Goal: Task Accomplishment & Management: Complete application form

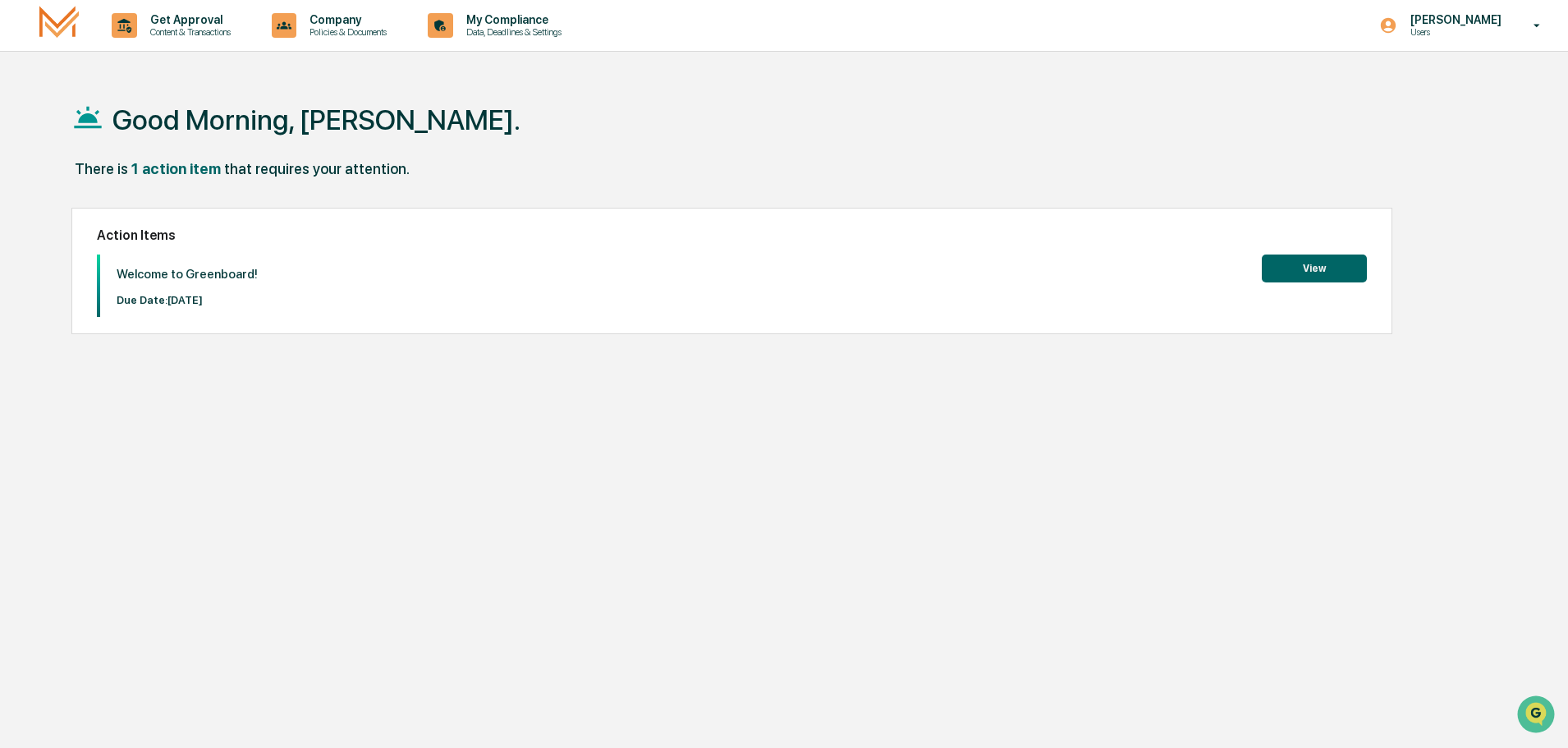
click at [1295, 262] on button "View" at bounding box center [1315, 268] width 105 height 28
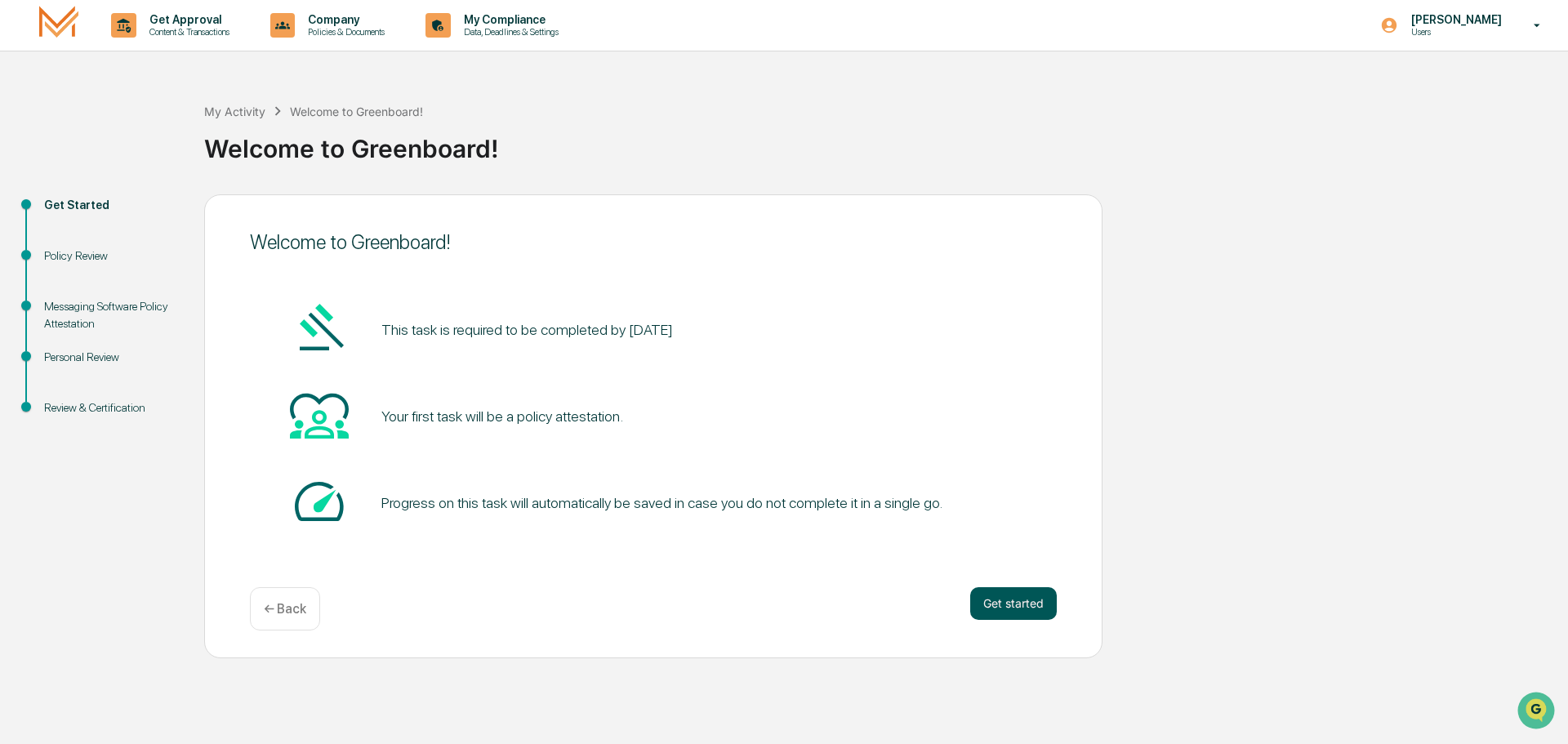
click at [1031, 596] on button "Get started" at bounding box center [1014, 603] width 87 height 33
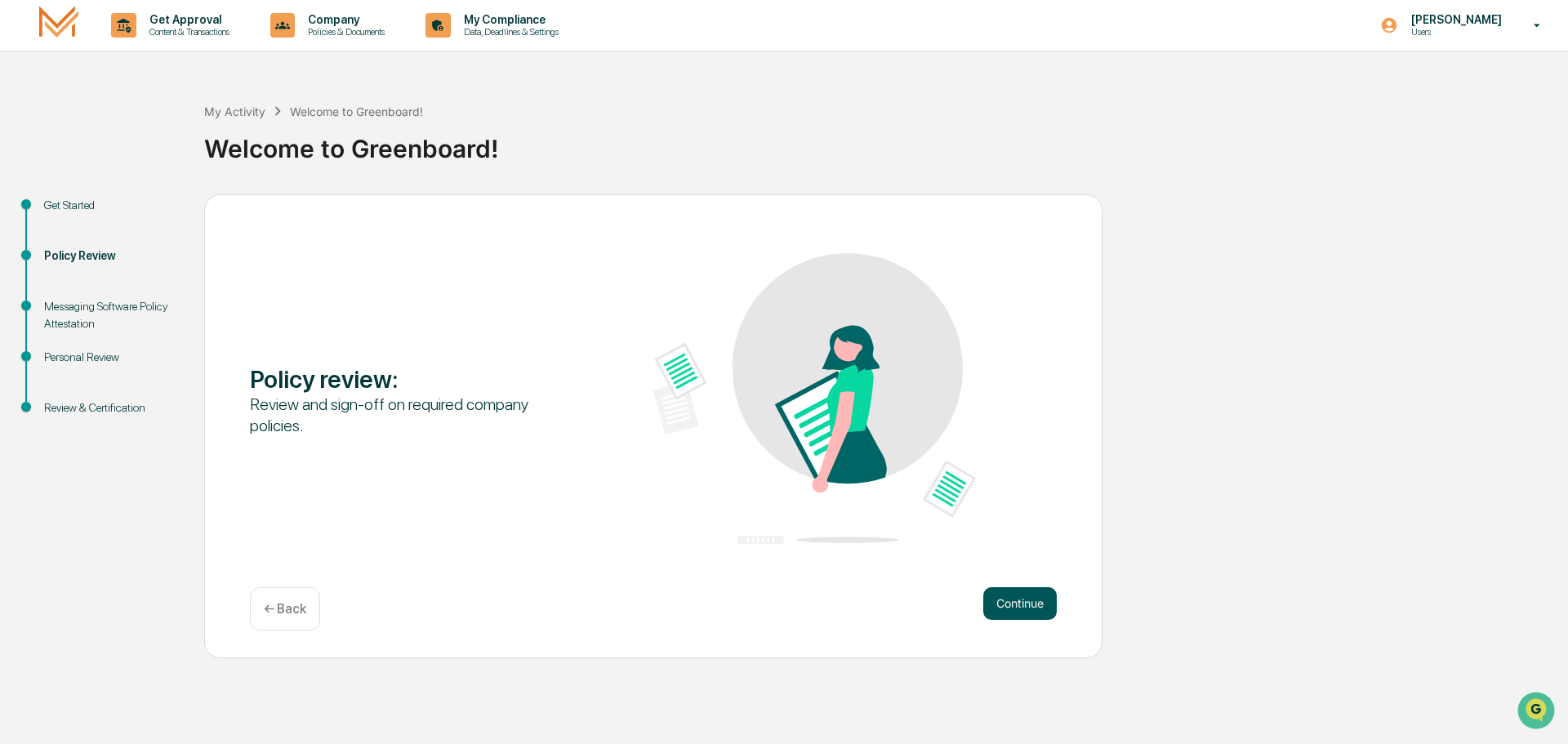
click at [1023, 609] on button "Continue" at bounding box center [1020, 603] width 73 height 33
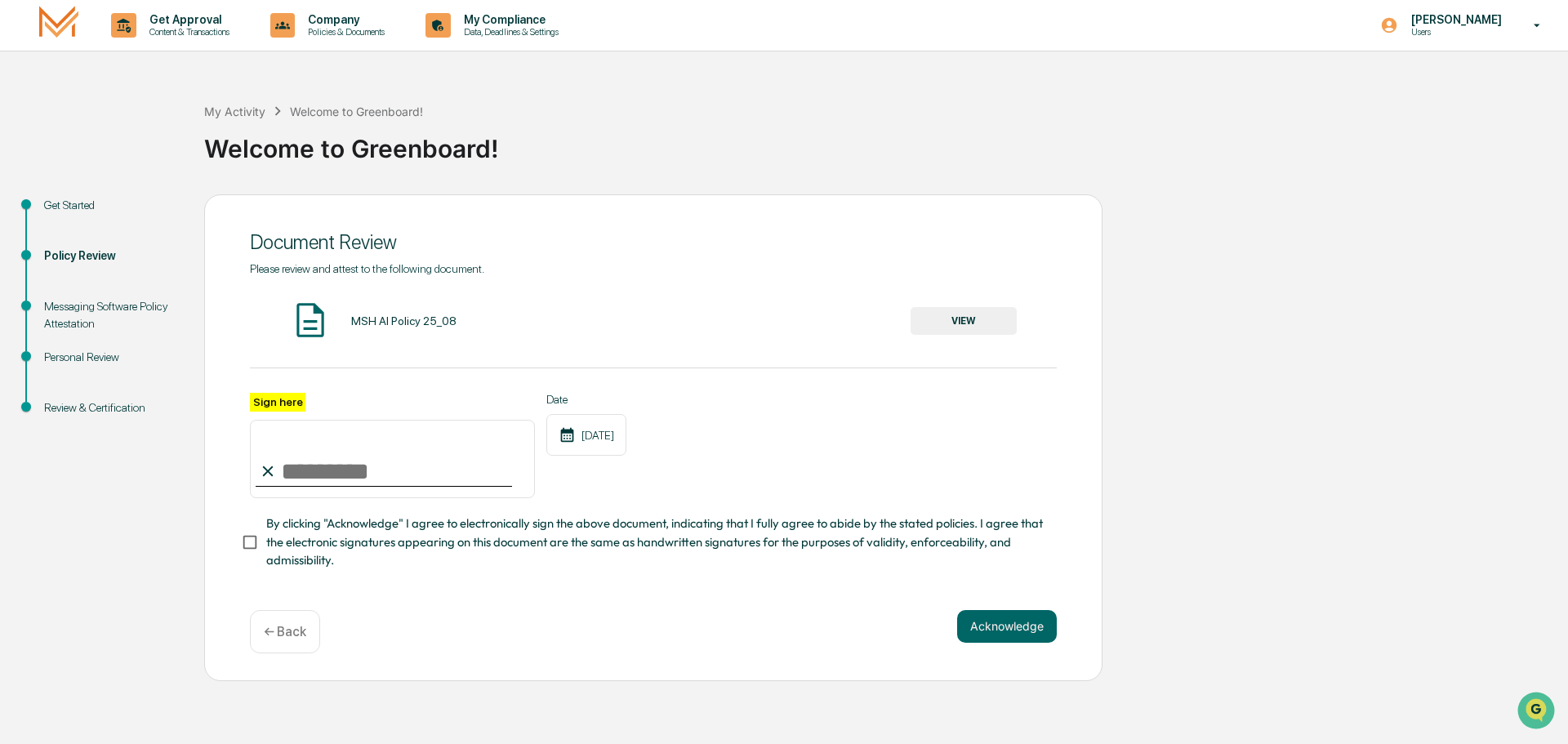
click at [297, 477] on input "Sign here" at bounding box center [392, 458] width 285 height 78
type input "**********"
click at [969, 317] on button "VIEW" at bounding box center [962, 321] width 106 height 28
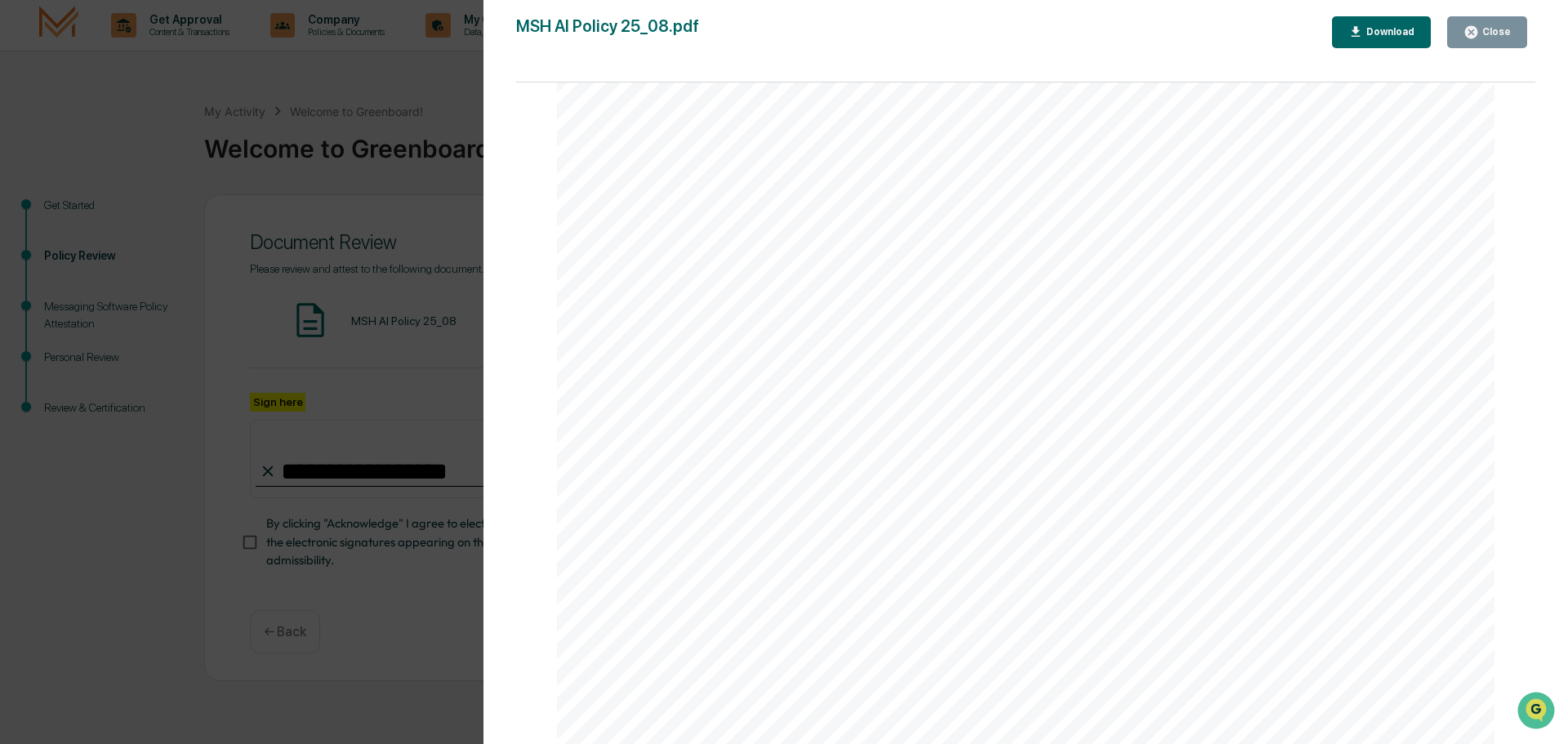
scroll to position [1469, 0]
click at [1476, 32] on icon "button" at bounding box center [1470, 32] width 12 height 12
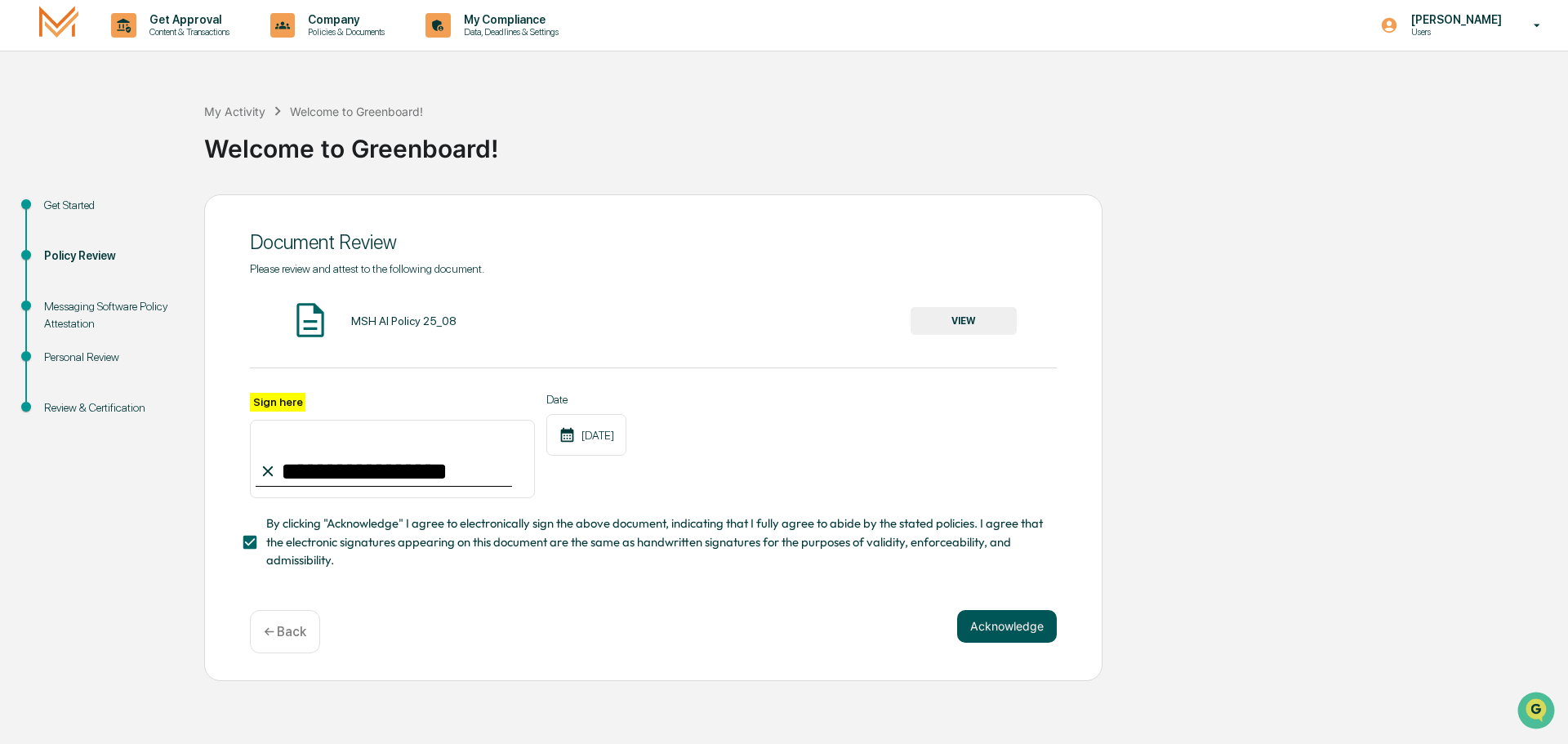
click at [984, 627] on button "Acknowledge" at bounding box center [1006, 625] width 100 height 33
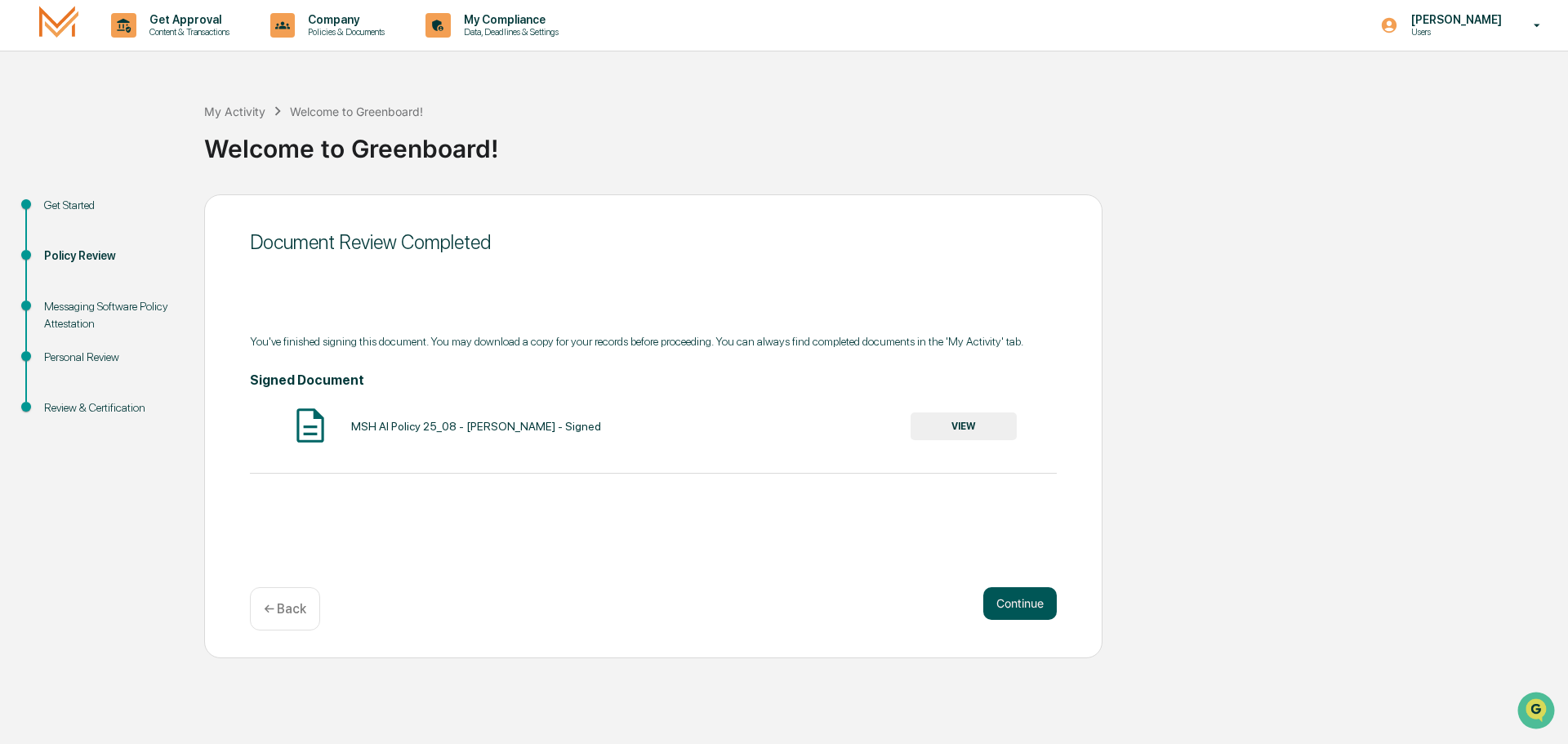
click at [1035, 609] on button "Continue" at bounding box center [1020, 603] width 73 height 33
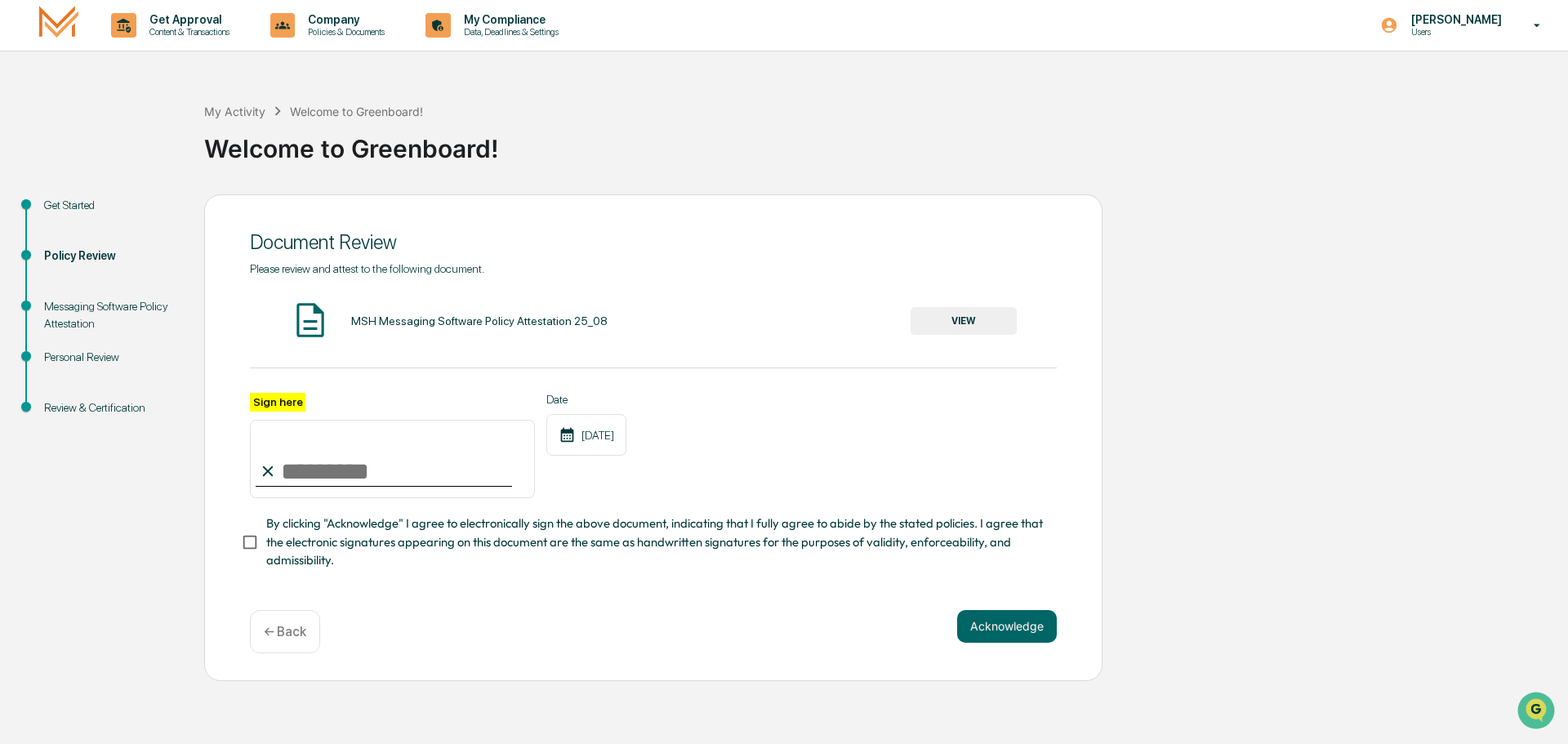
click at [955, 317] on button "VIEW" at bounding box center [962, 321] width 106 height 28
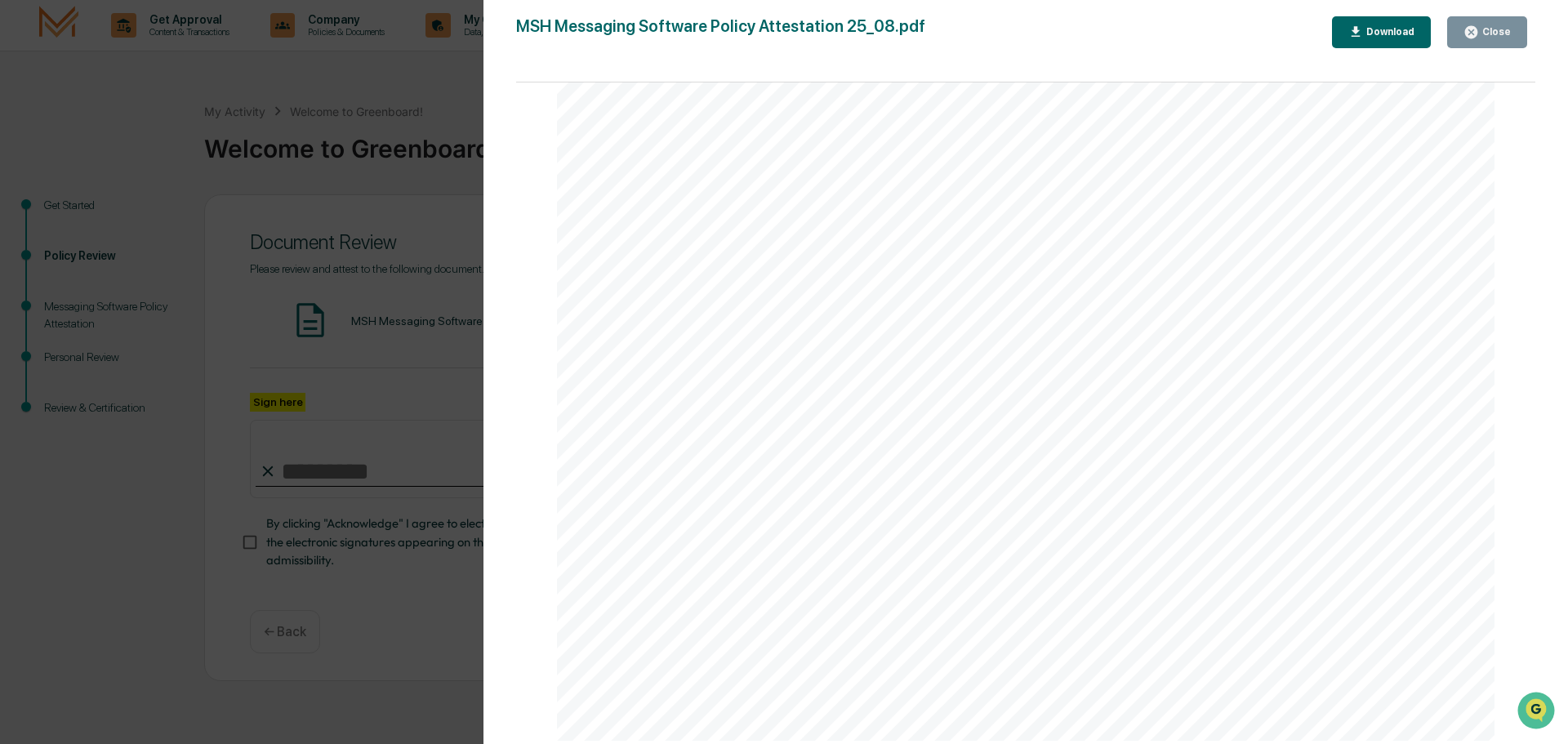
scroll to position [1877, 0]
click at [1492, 21] on button "Close" at bounding box center [1486, 33] width 80 height 32
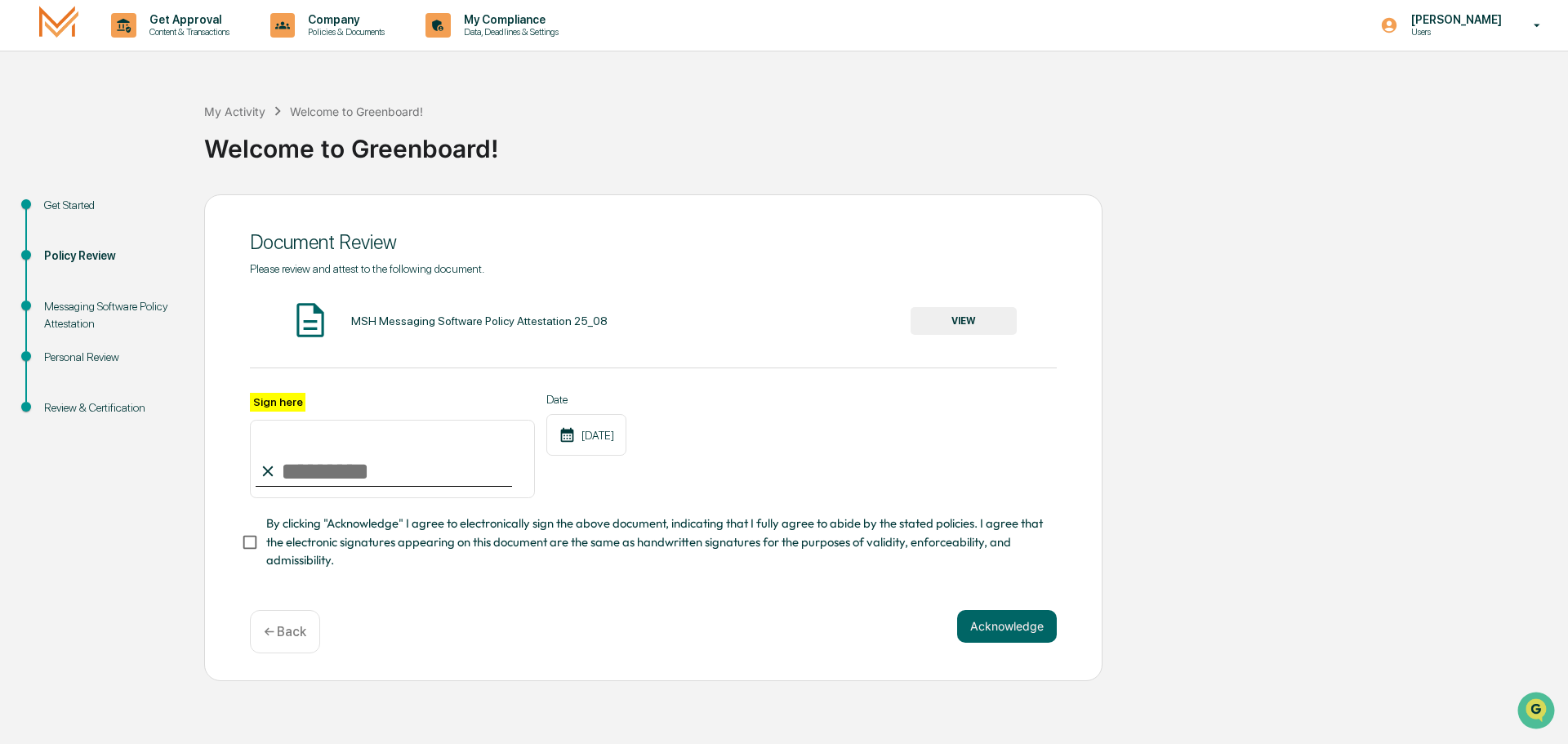
click at [327, 483] on input "Sign here" at bounding box center [392, 458] width 285 height 78
type input "**********"
click at [999, 625] on button "Acknowledge" at bounding box center [1006, 625] width 100 height 33
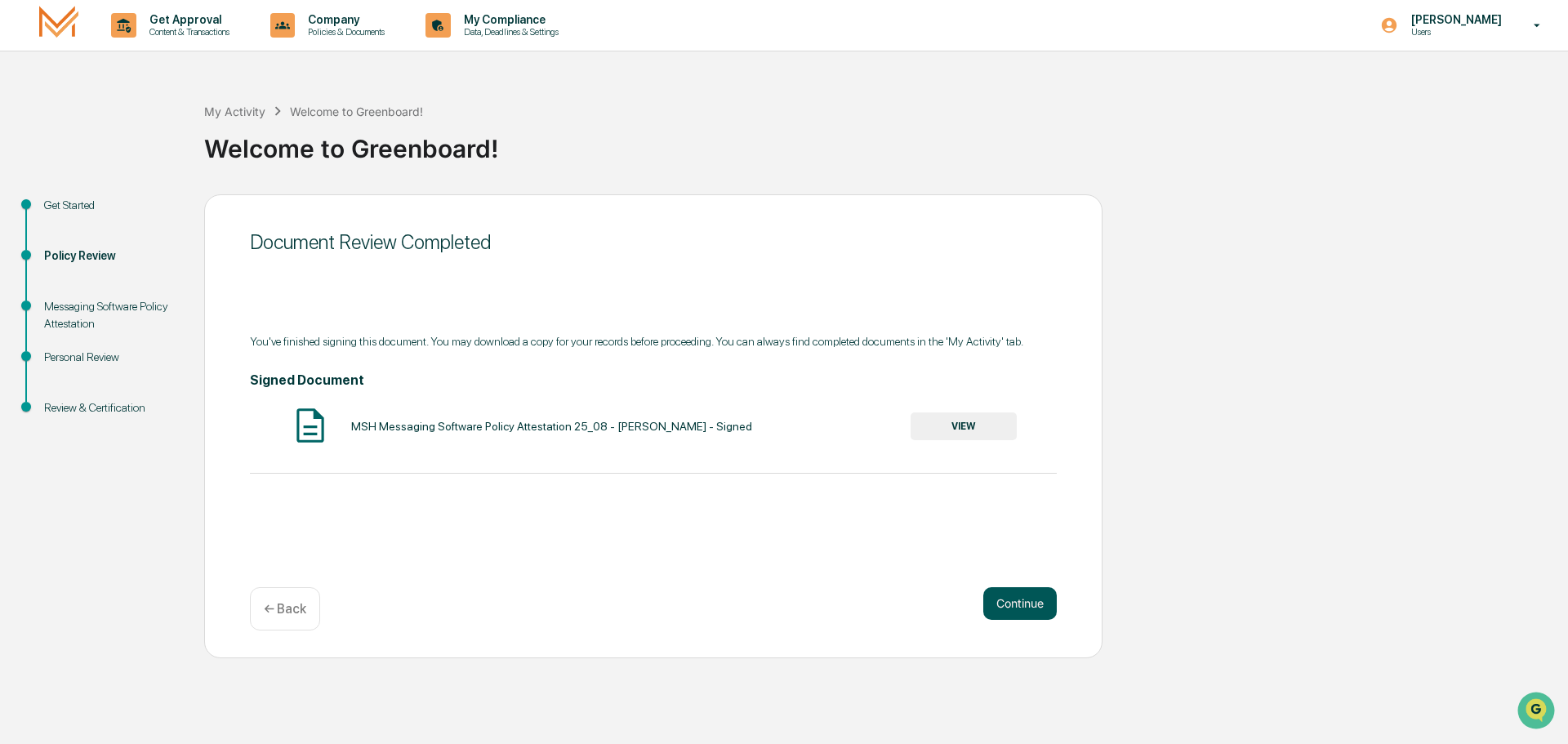
click at [997, 593] on button "Continue" at bounding box center [1020, 603] width 73 height 33
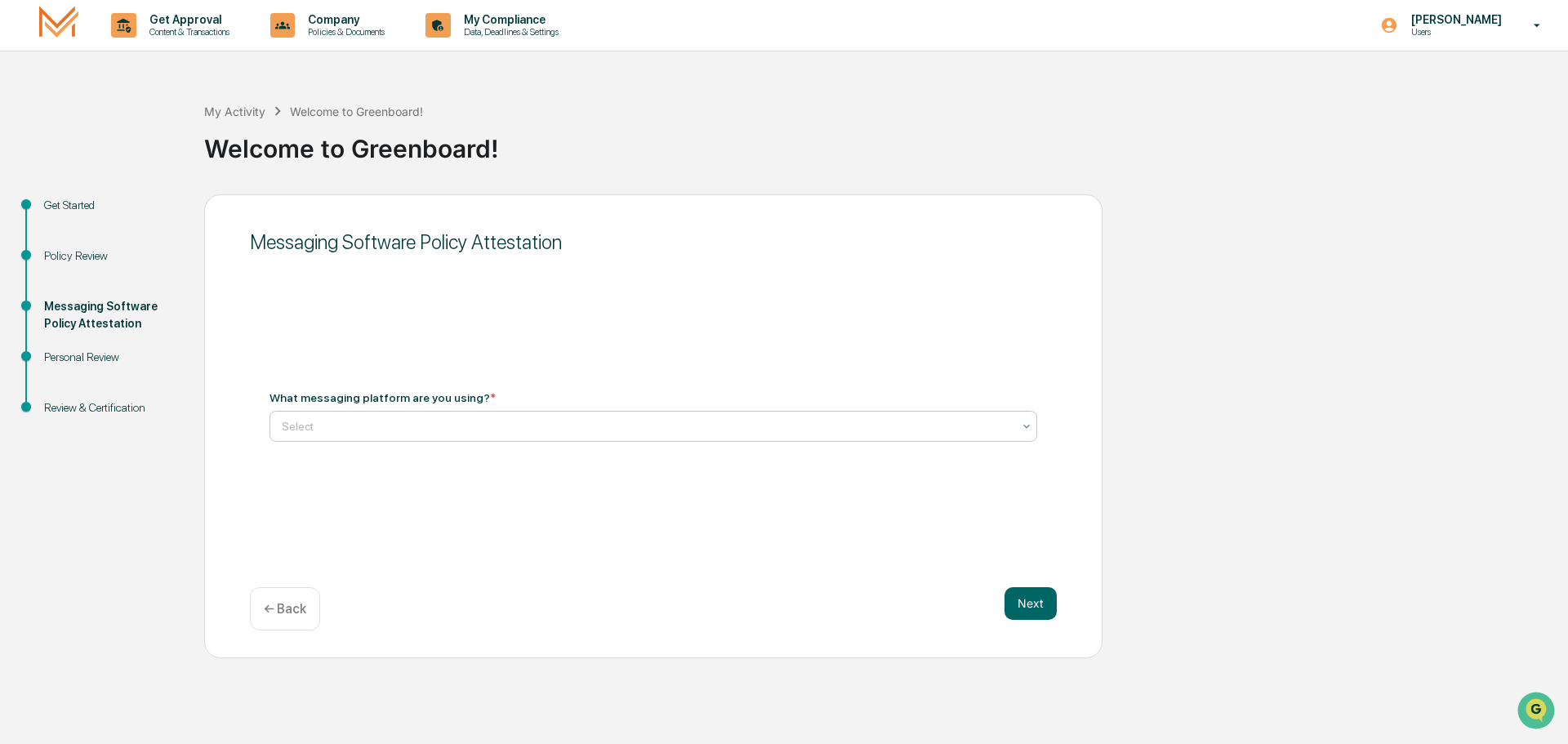
click at [431, 426] on div at bounding box center [646, 426] width 730 height 17
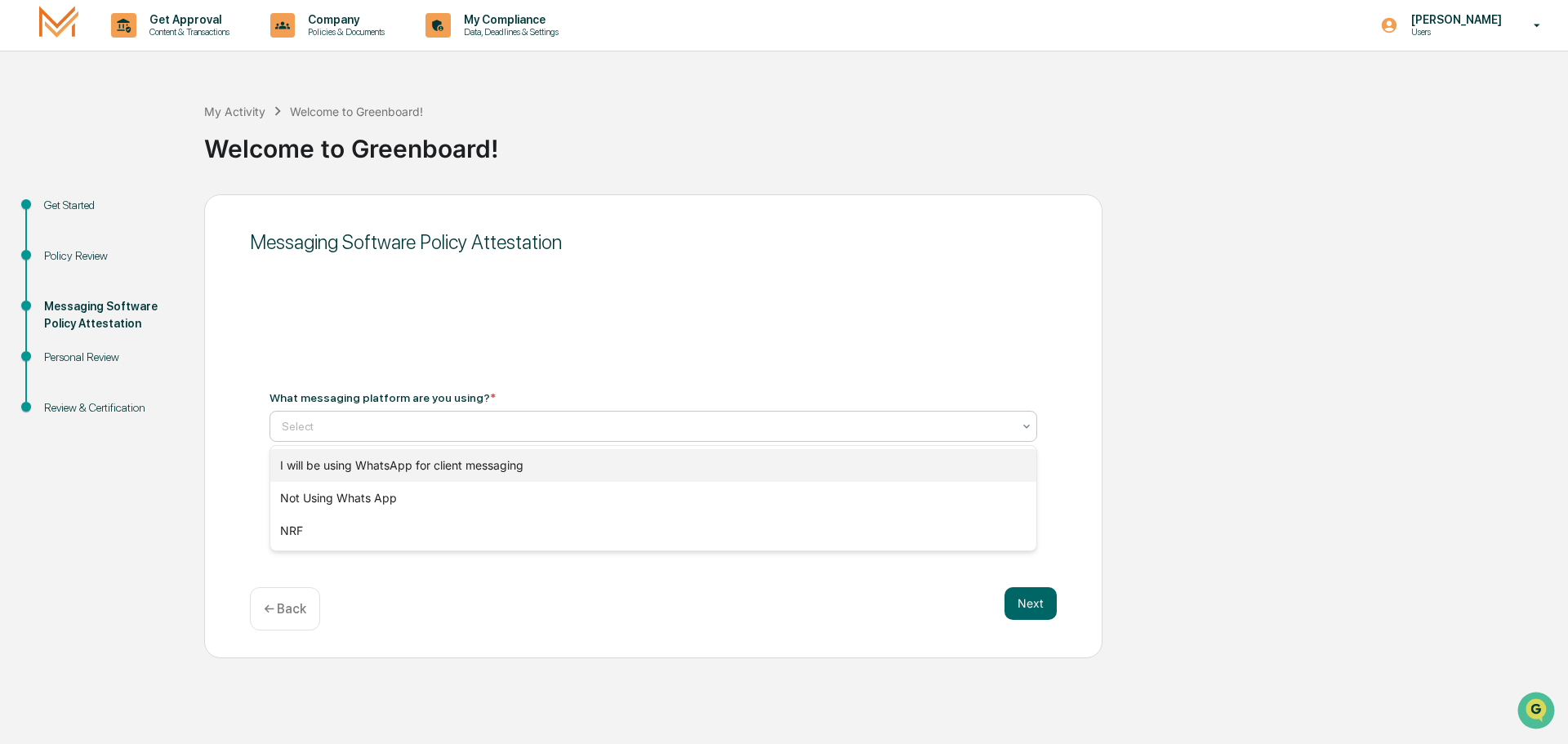
click at [441, 463] on div "I will be using WhatsApp for client messaging" at bounding box center [653, 464] width 766 height 33
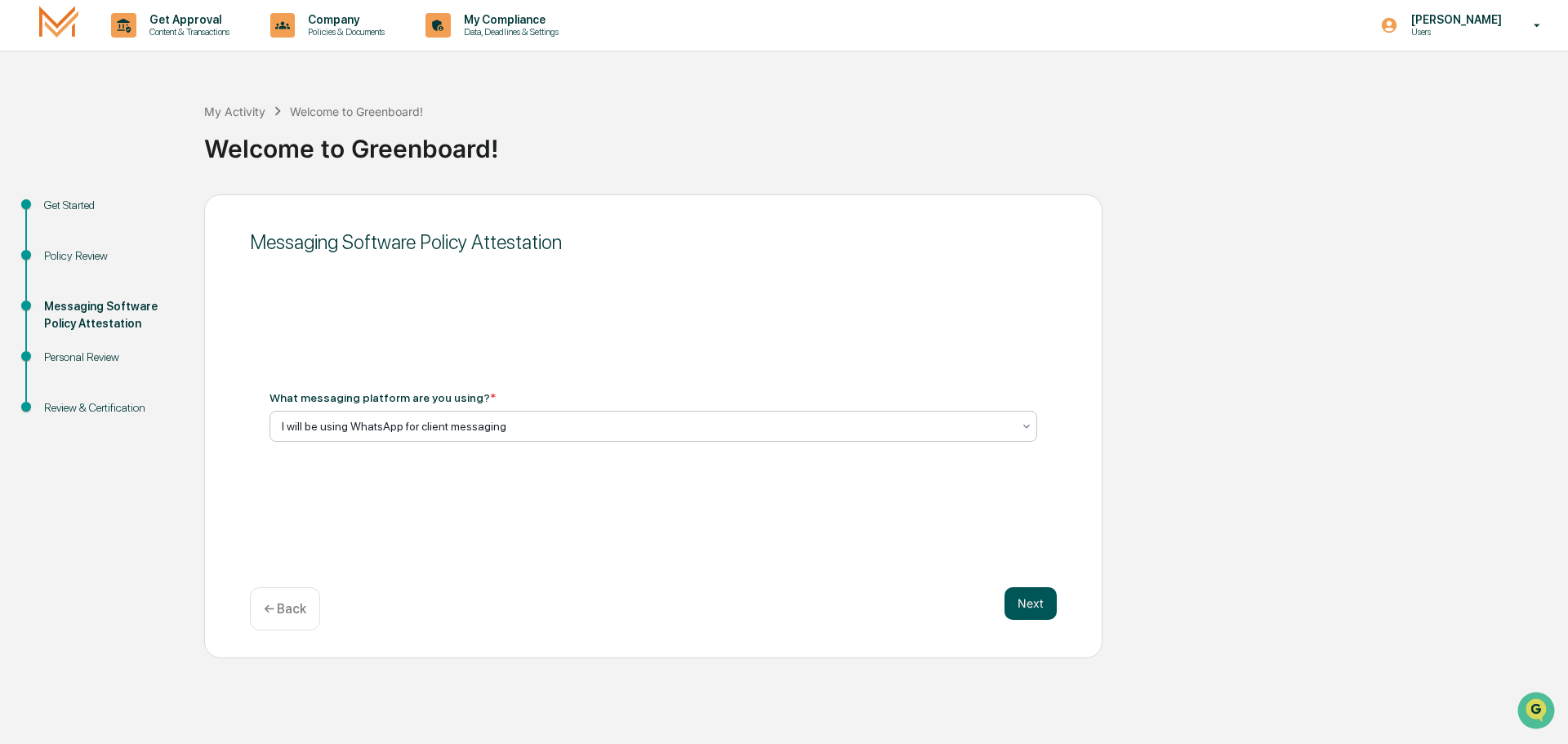
click at [1030, 601] on button "Next" at bounding box center [1030, 603] width 52 height 33
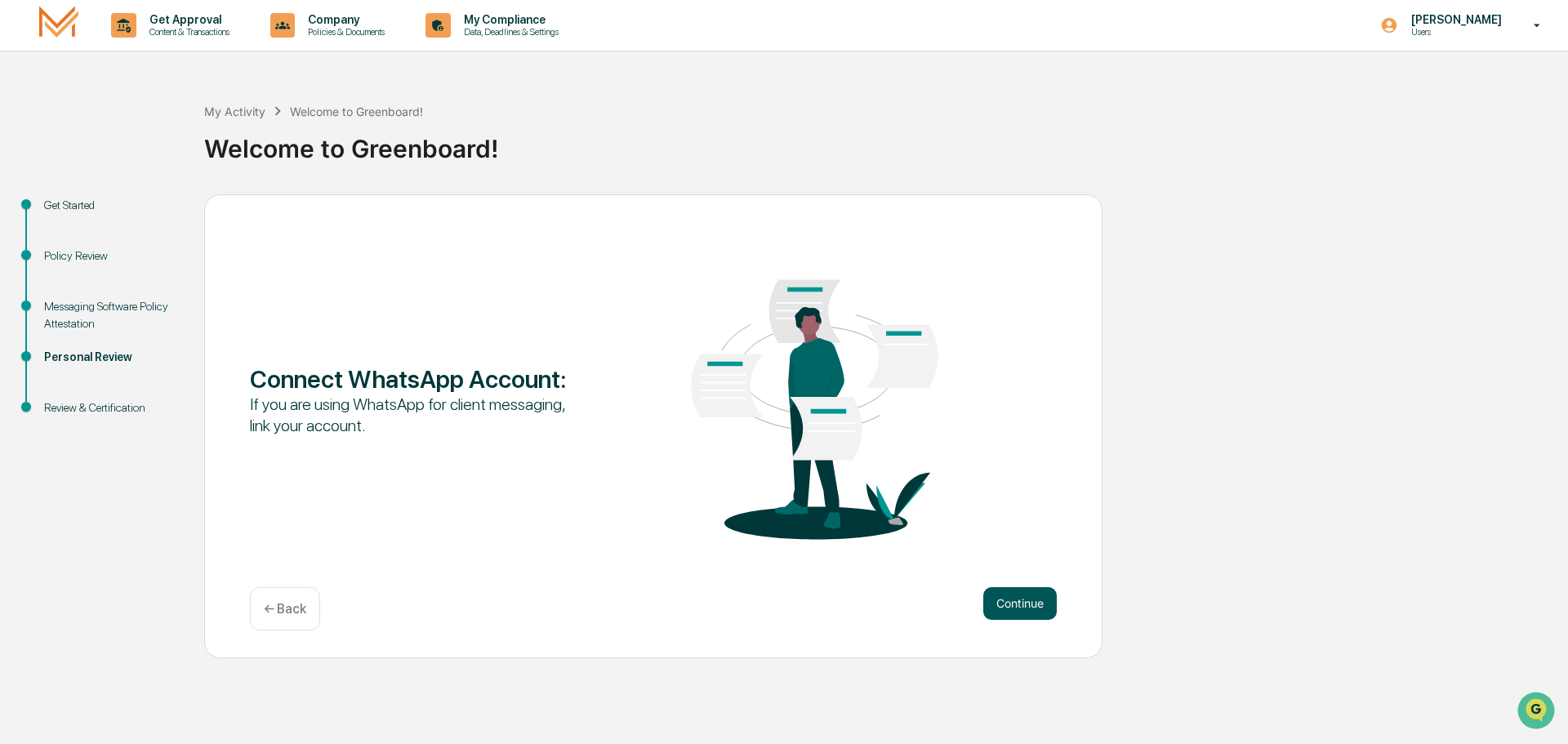
click at [1016, 604] on button "Continue" at bounding box center [1020, 603] width 73 height 33
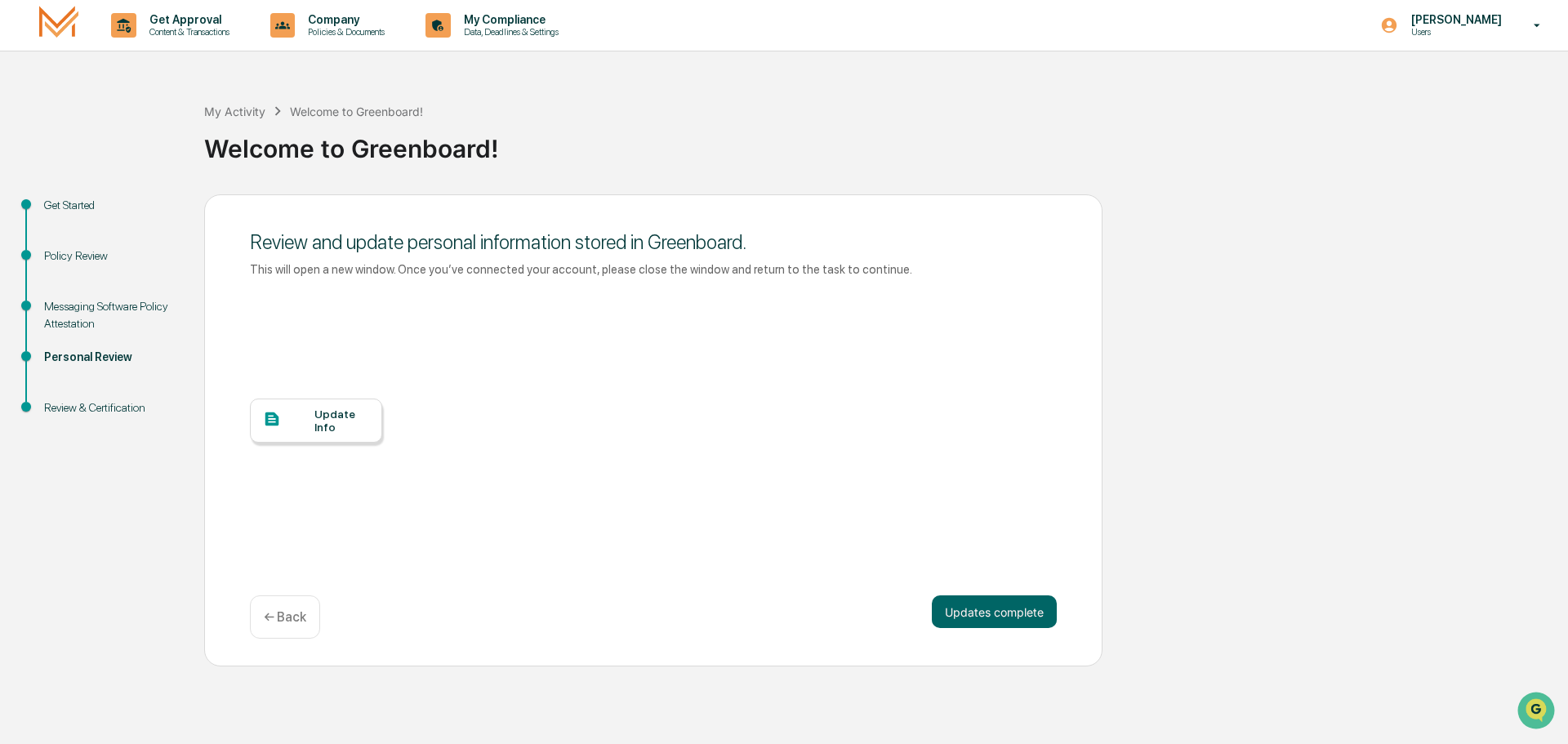
click at [312, 415] on div at bounding box center [289, 420] width 51 height 21
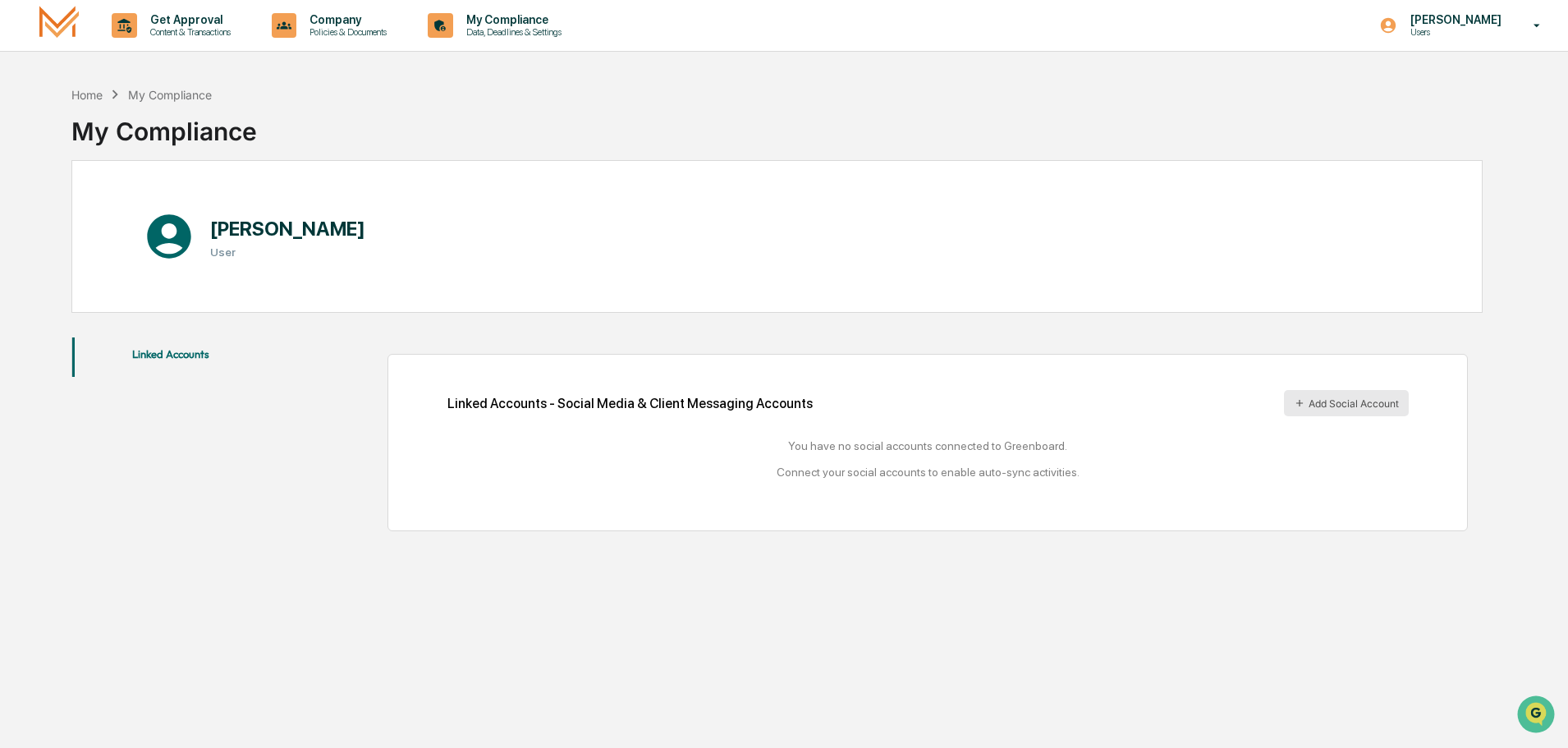
click at [1298, 404] on icon at bounding box center [1300, 403] width 12 height 12
drag, startPoint x: 1015, startPoint y: 448, endPoint x: 972, endPoint y: 451, distance: 43.1
click at [1012, 448] on div "You have no social accounts connected to Greenboard. Connect your social accoun…" at bounding box center [928, 459] width 962 height 40
click at [174, 246] on icon at bounding box center [169, 236] width 53 height 53
click at [162, 357] on button "Linked Accounts" at bounding box center [171, 358] width 197 height 40
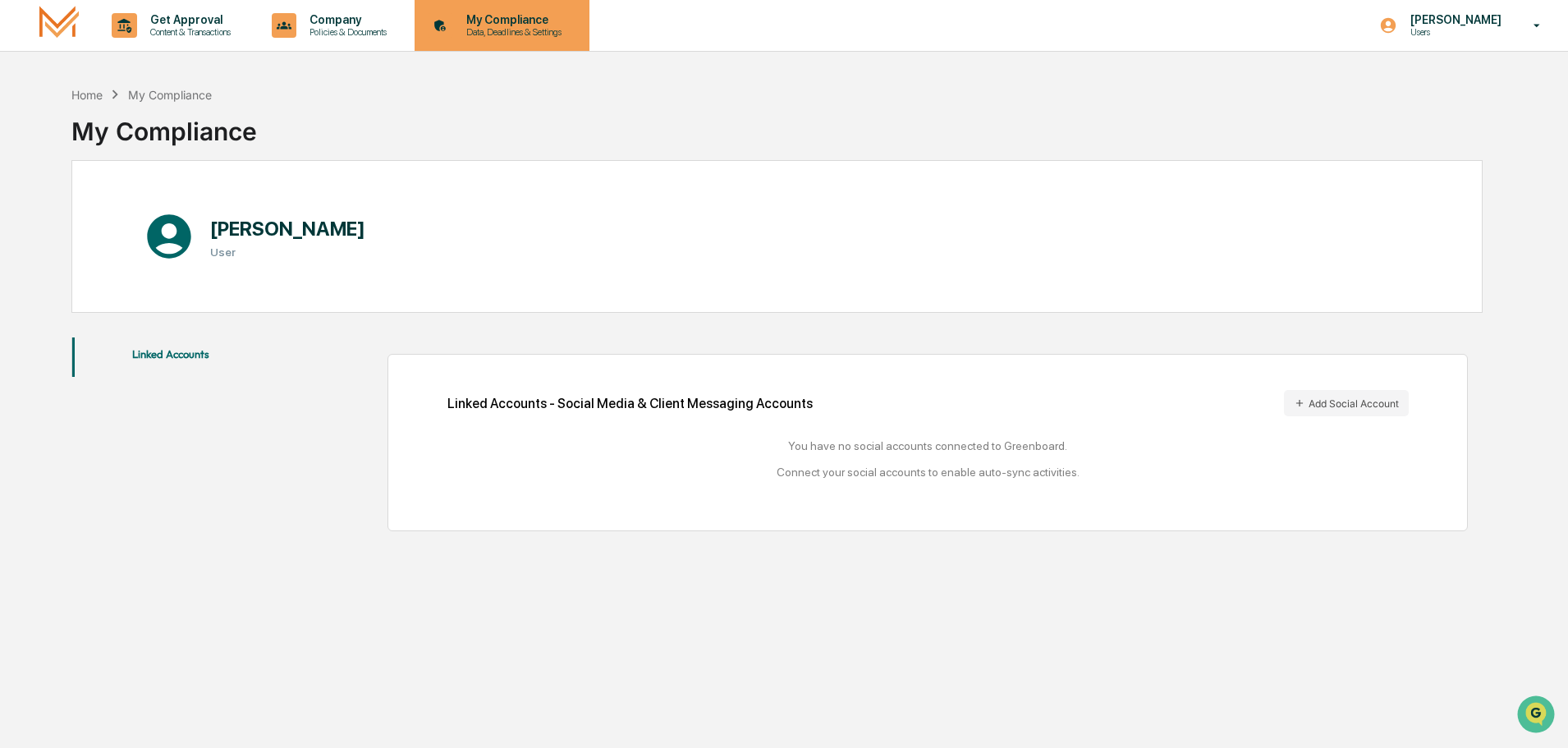
click at [513, 31] on p "Data, Deadlines & Settings" at bounding box center [511, 32] width 116 height 12
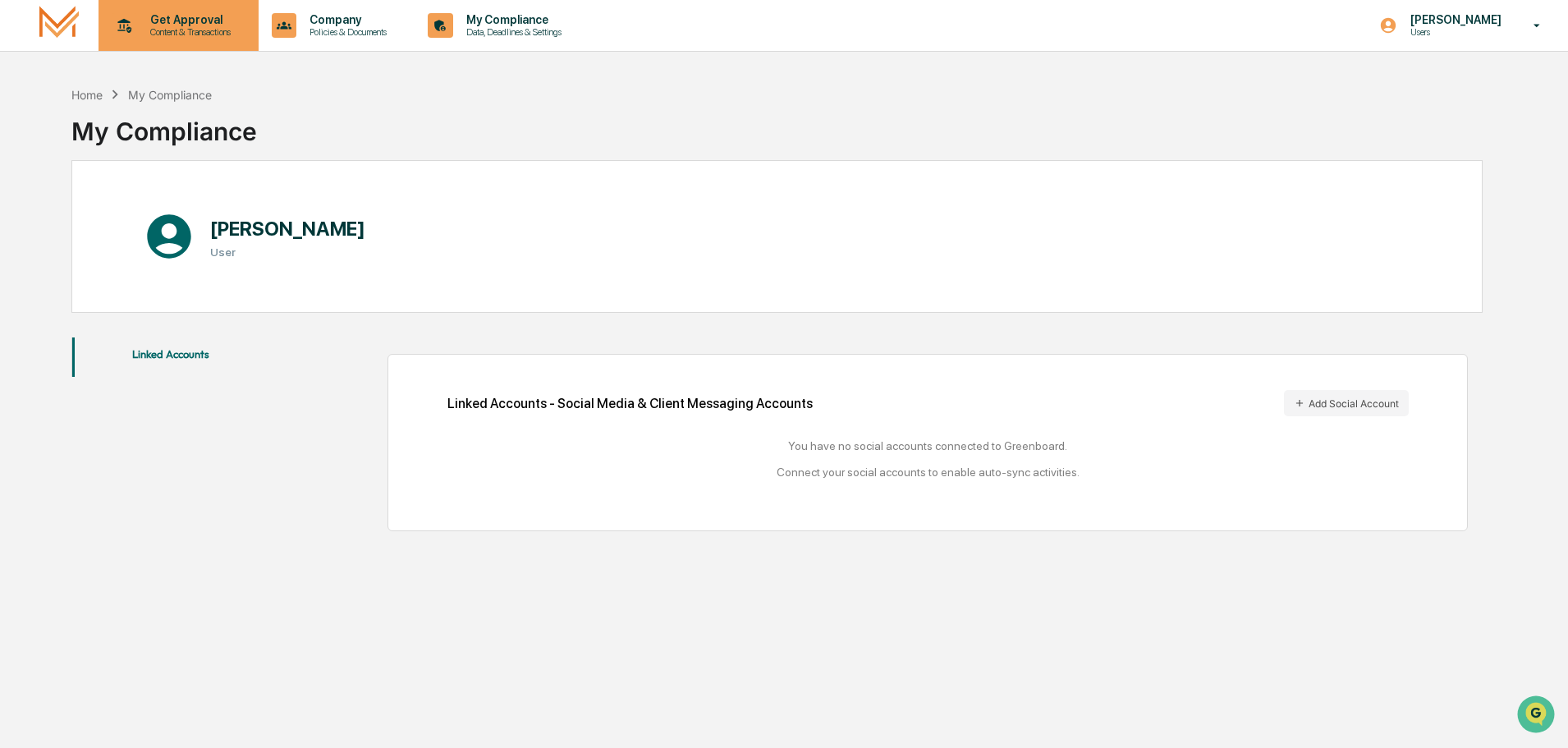
click at [187, 25] on p "Get Approval" at bounding box center [188, 19] width 101 height 13
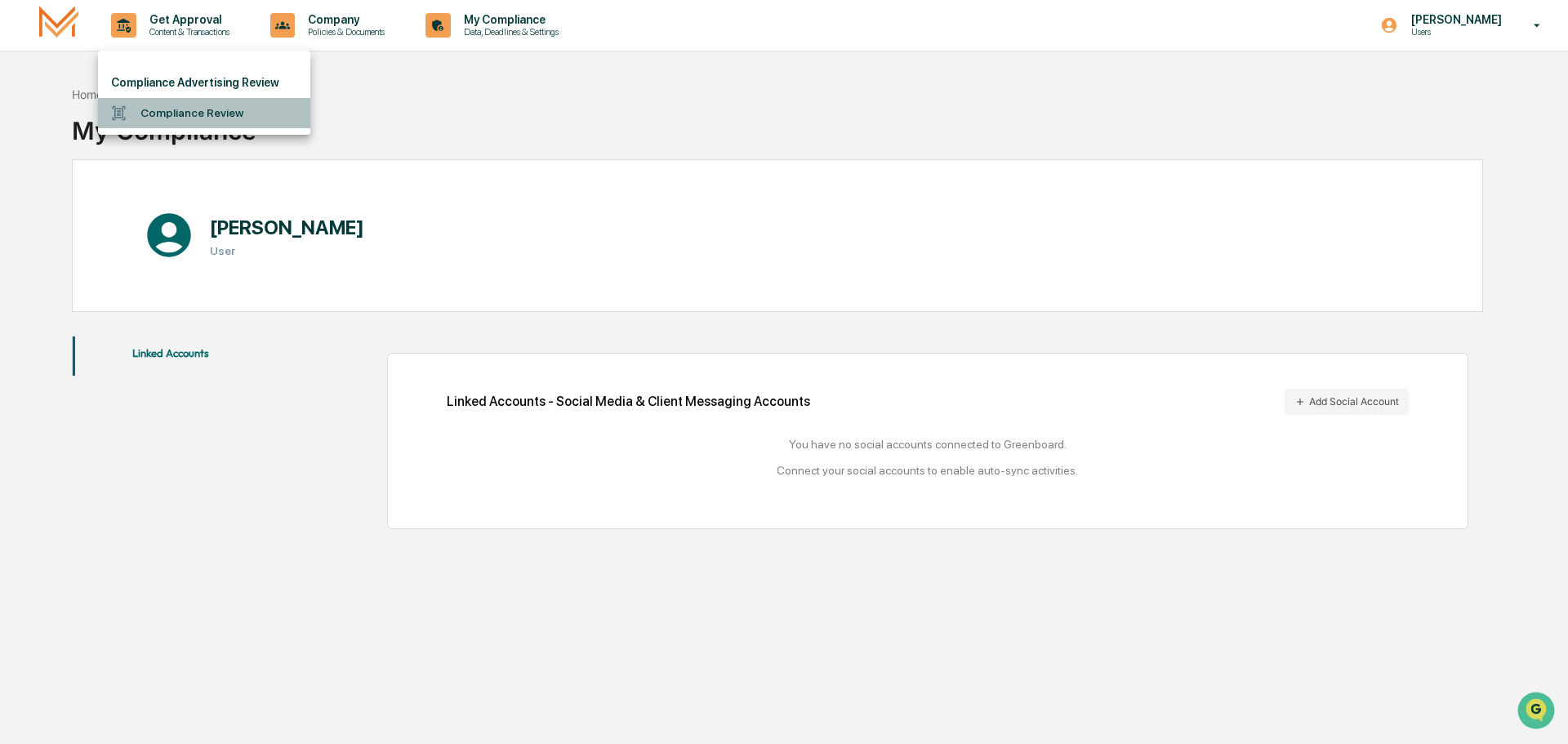
click at [161, 115] on li "Compliance Review" at bounding box center [204, 113] width 212 height 31
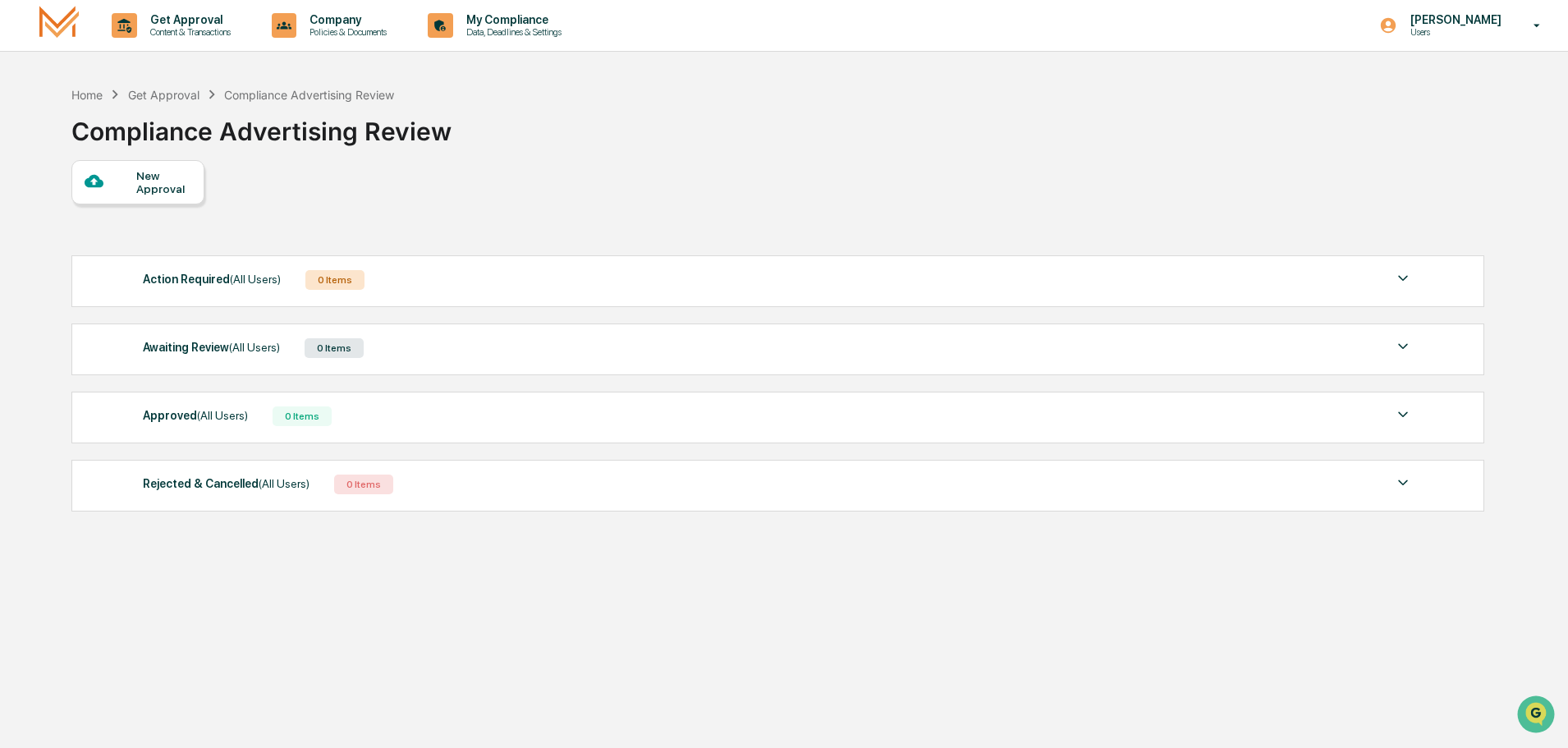
click at [330, 286] on div "0 Items" at bounding box center [334, 280] width 59 height 20
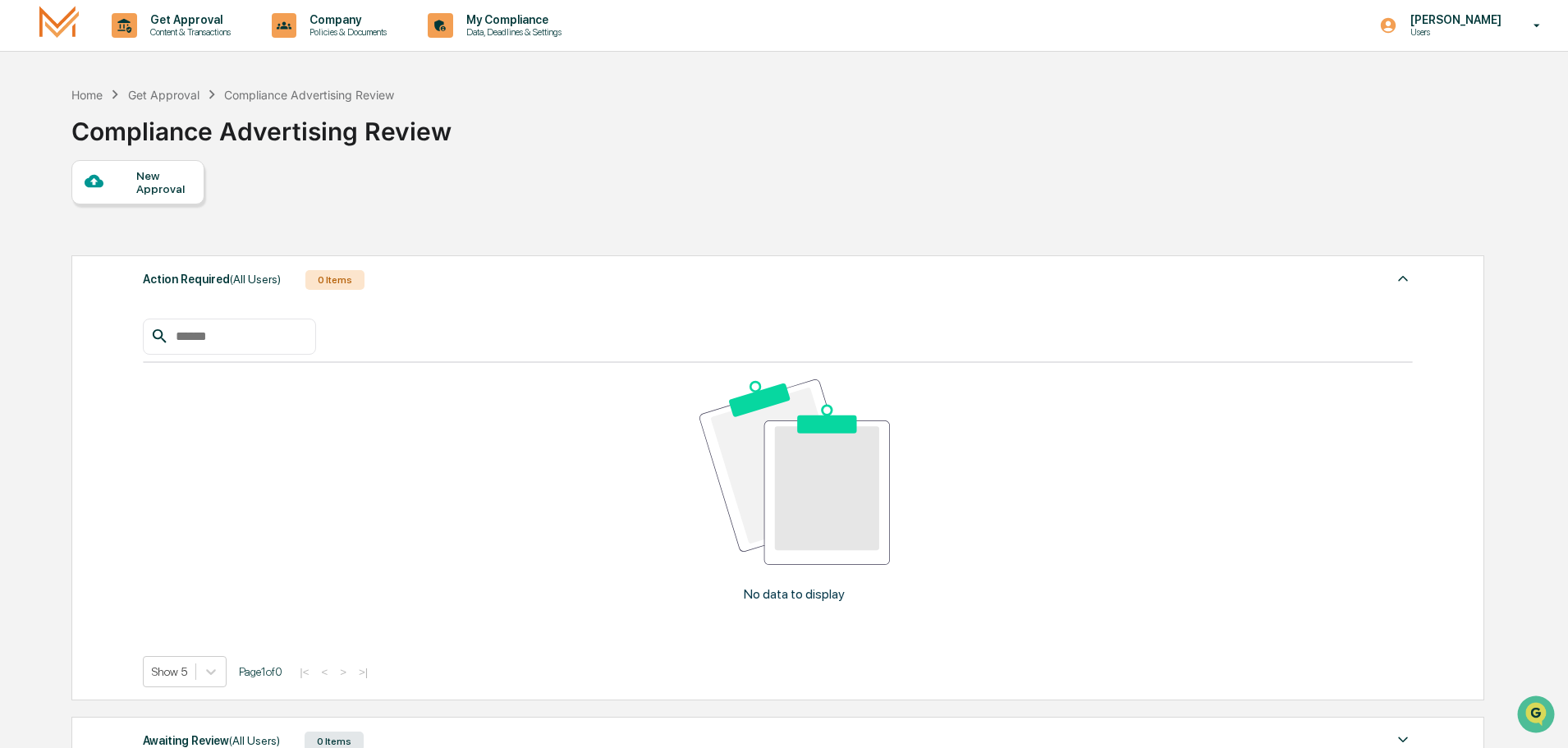
click at [330, 286] on div "0 Items" at bounding box center [334, 280] width 59 height 20
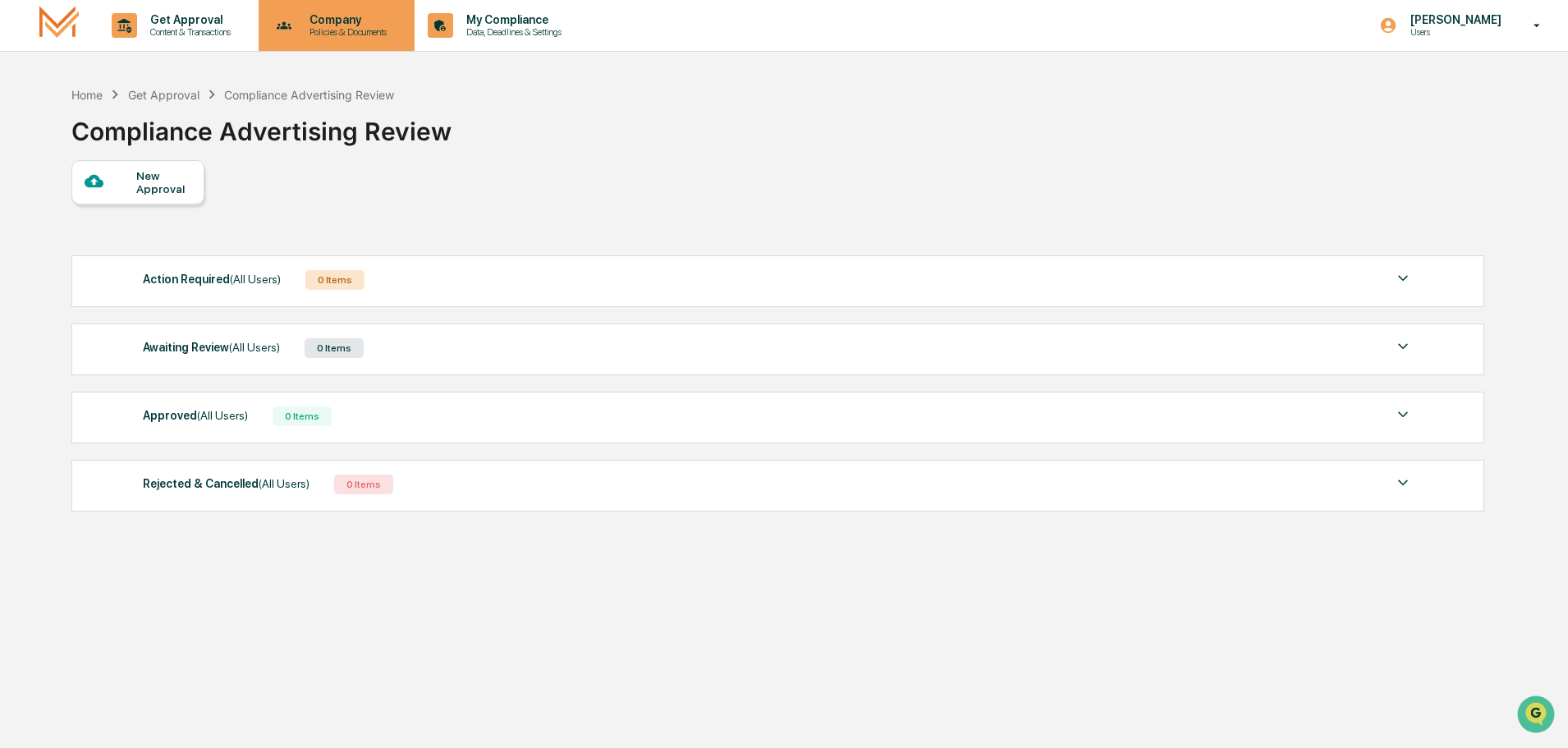
click at [347, 12] on div "Company Policies & Documents" at bounding box center [335, 25] width 140 height 51
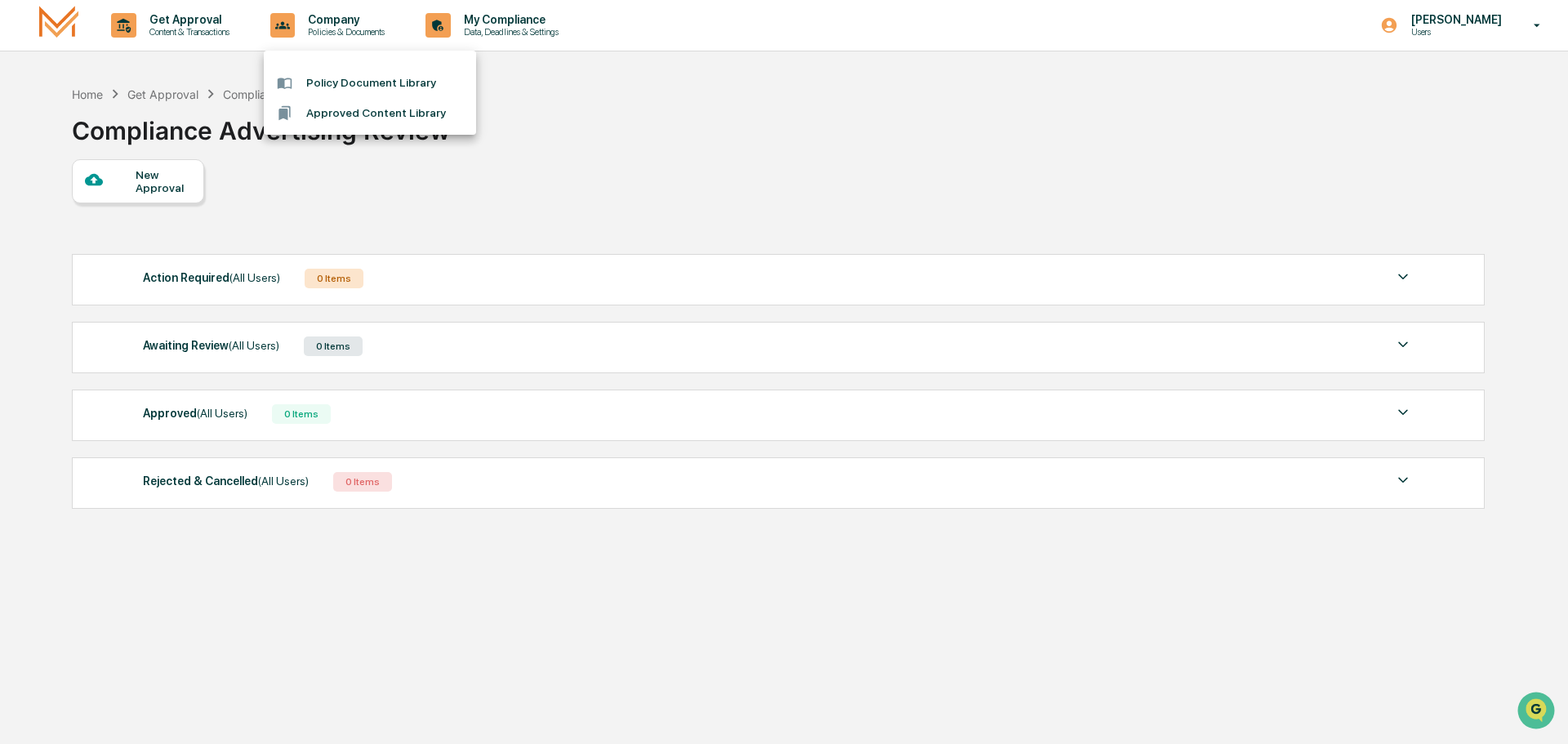
click at [712, 111] on div at bounding box center [784, 372] width 1568 height 744
